Goal: Register for event/course

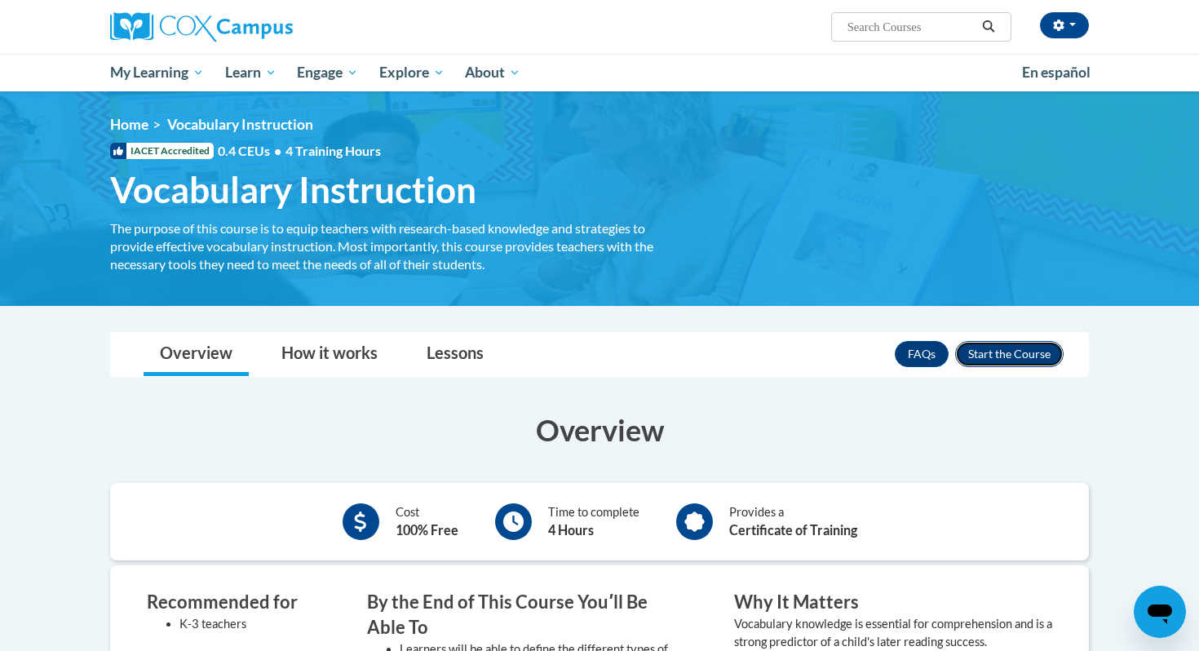
click at [1007, 360] on button "Enroll" at bounding box center [1009, 354] width 108 height 26
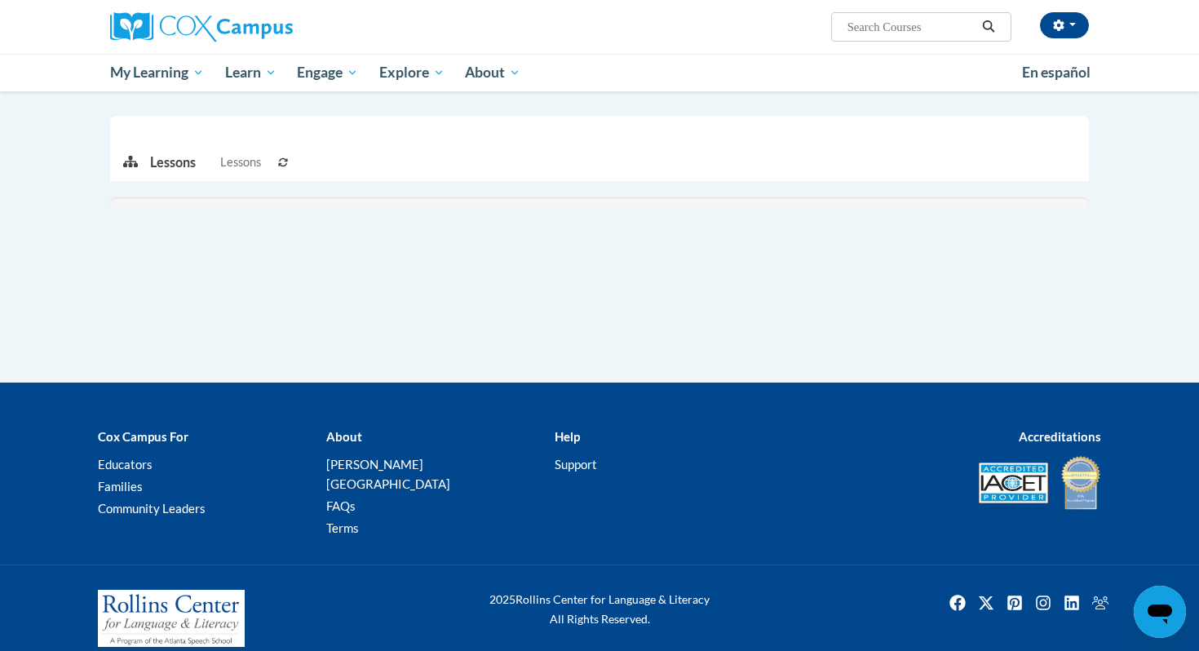
scroll to position [327, 0]
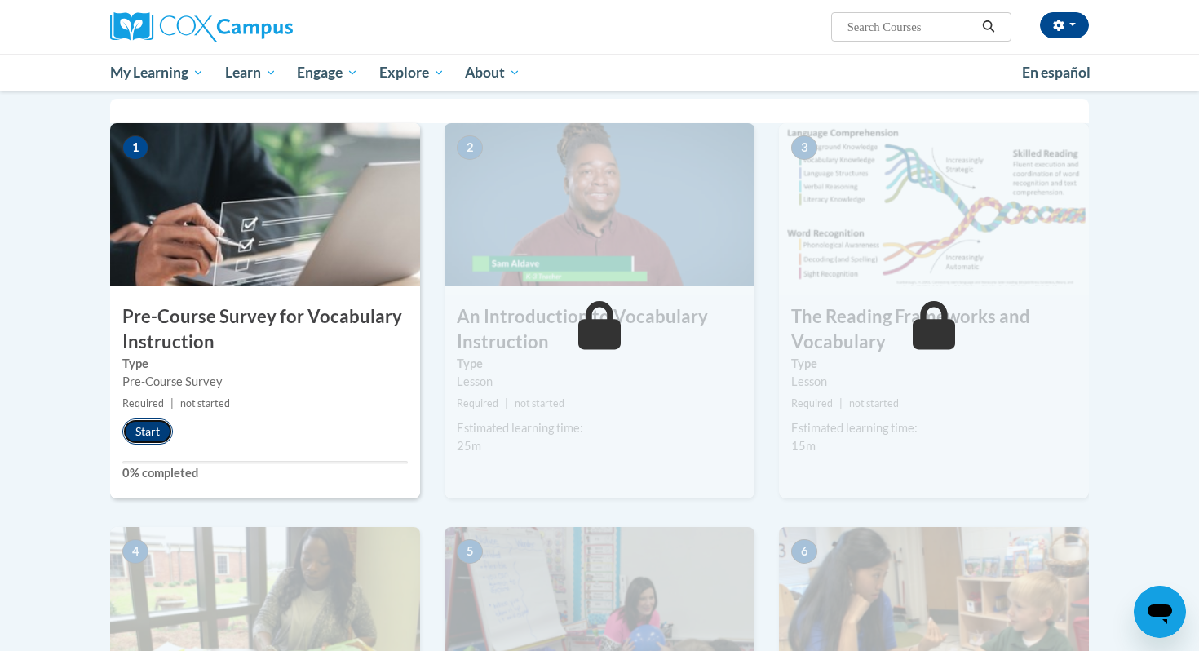
click at [155, 433] on button "Start" at bounding box center [147, 431] width 51 height 26
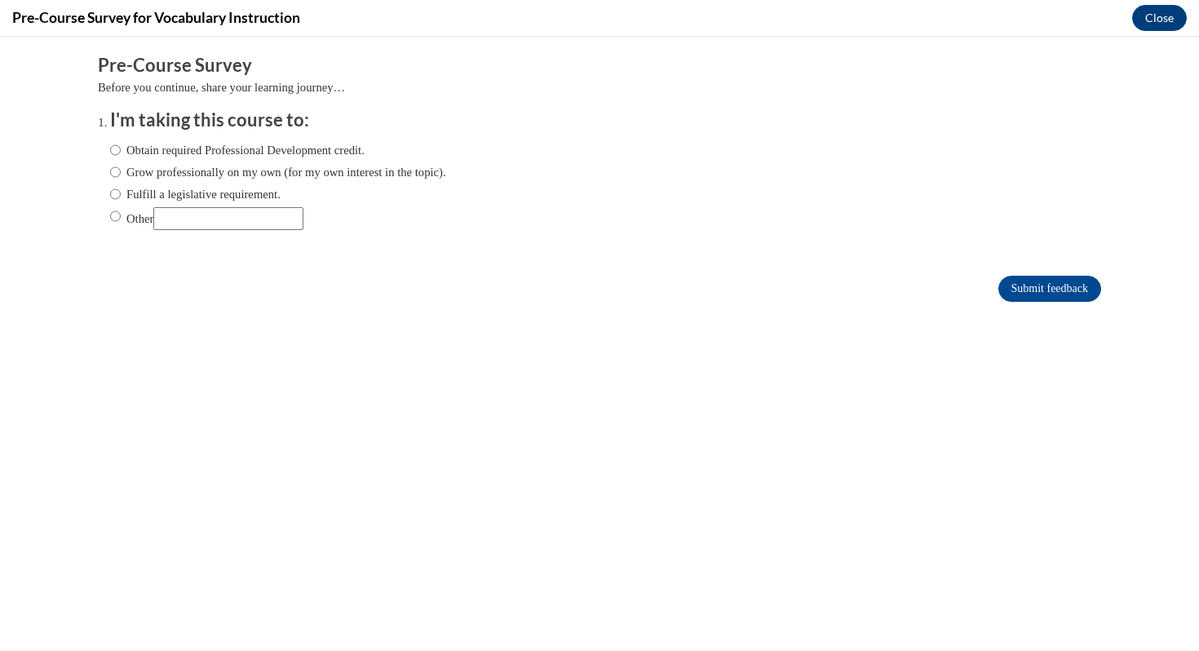
scroll to position [0, 0]
click at [182, 192] on label "Fulfill a legislative requirement." at bounding box center [195, 194] width 170 height 18
click at [121, 192] on input "Fulfill a legislative requirement." at bounding box center [115, 194] width 11 height 18
radio input "true"
click at [1006, 284] on input "Submit feedback" at bounding box center [1049, 289] width 103 height 26
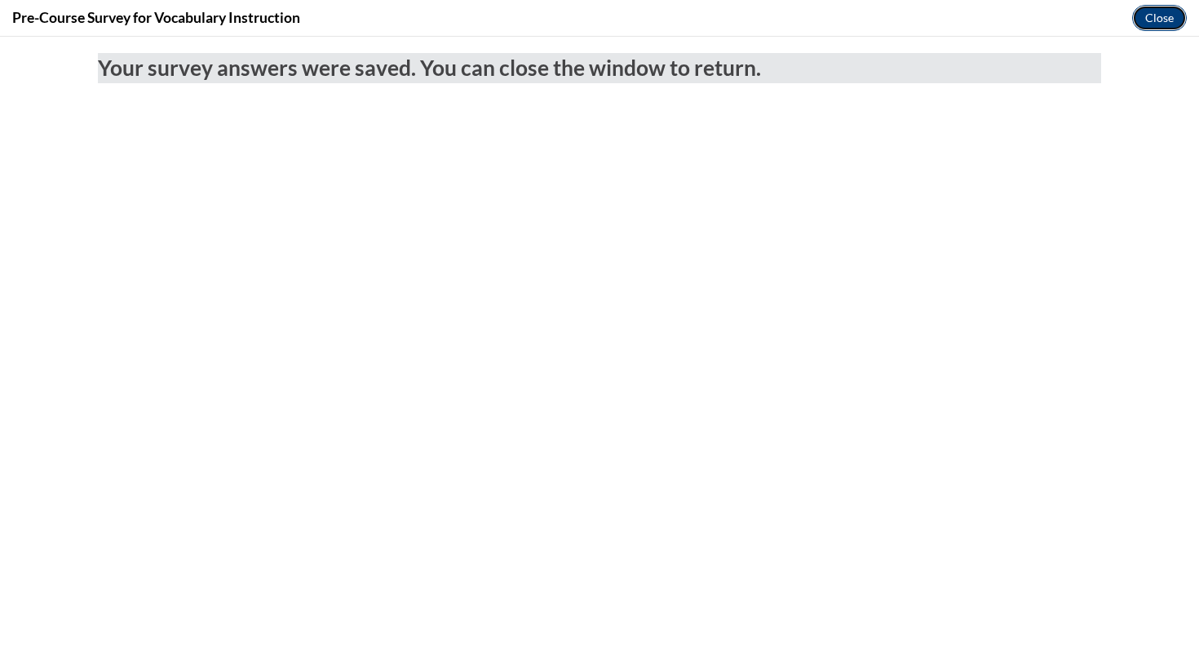
click at [1156, 22] on button "Close" at bounding box center [1159, 18] width 55 height 26
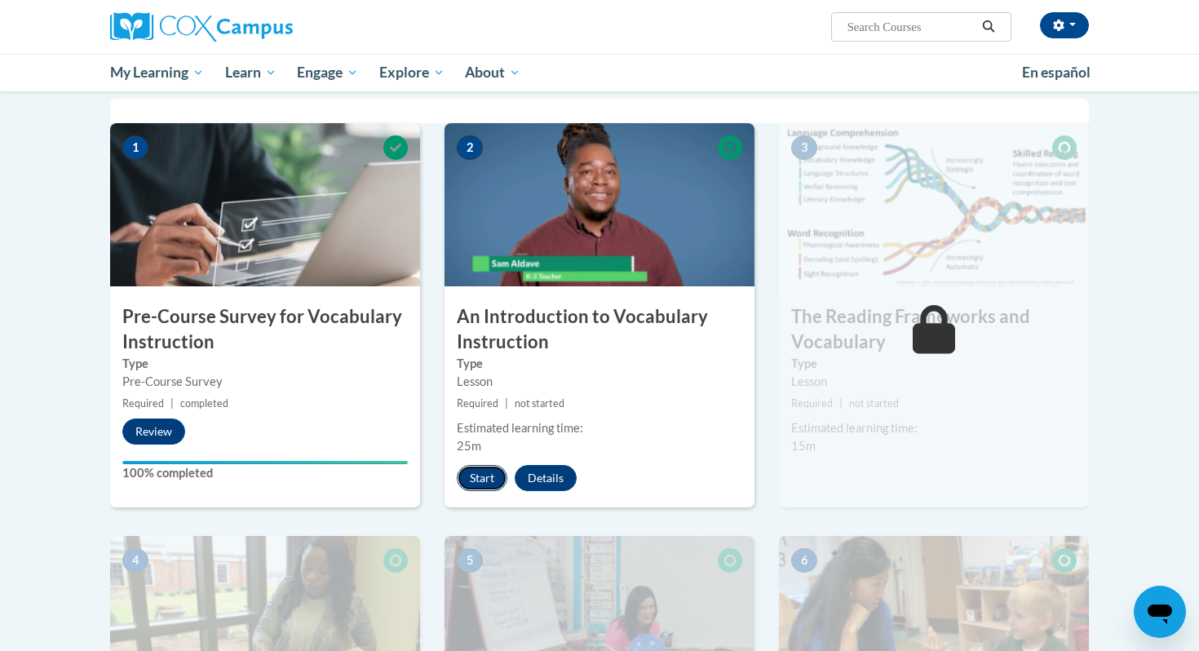
click at [475, 480] on button "Start" at bounding box center [482, 478] width 51 height 26
